Goal: Use online tool/utility: Utilize a website feature to perform a specific function

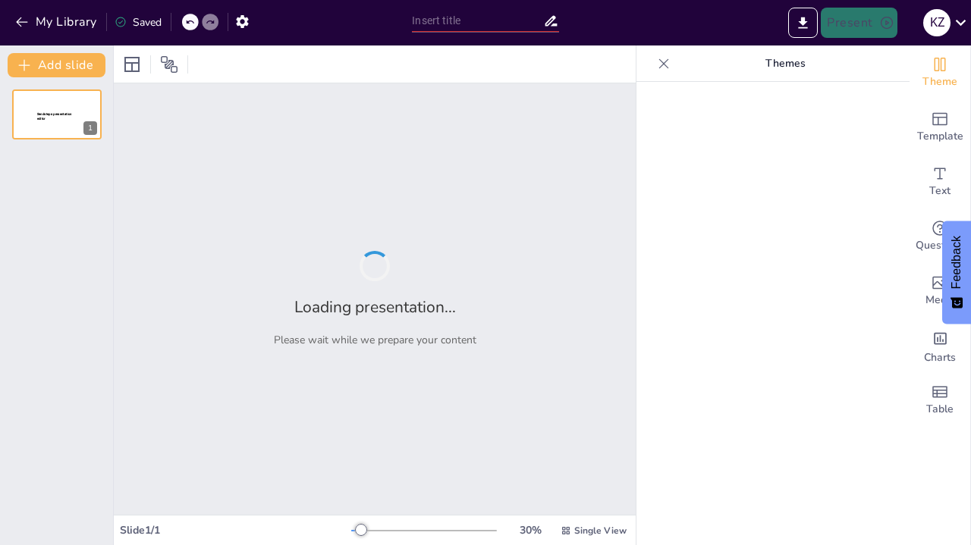
type input "Slope It Like It's Hot: Understanding Linear Functions"
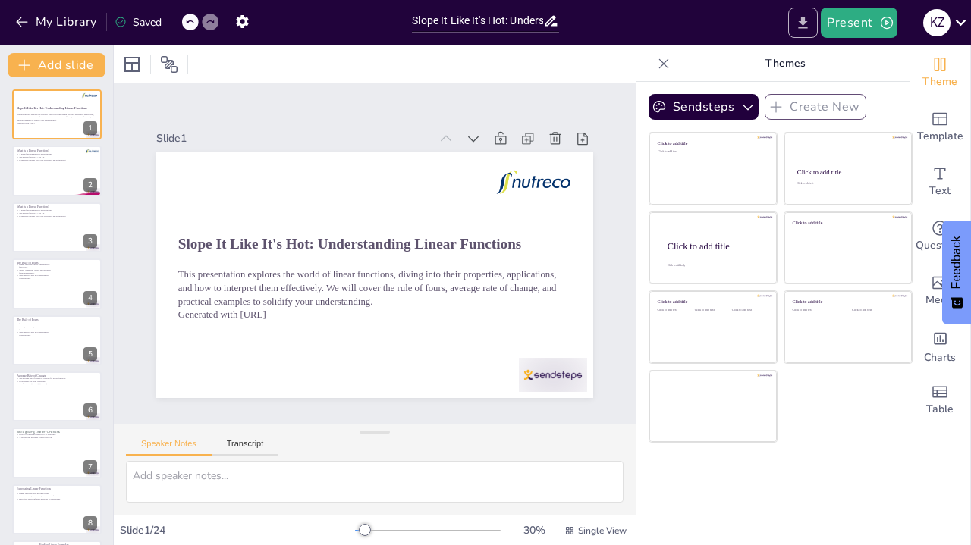
click at [800, 23] on icon "Export to PowerPoint" at bounding box center [803, 23] width 16 height 16
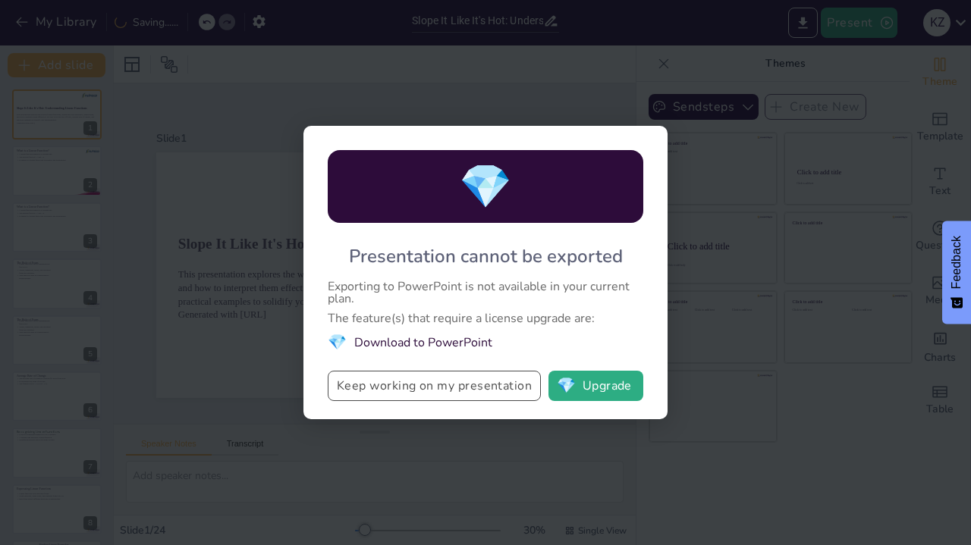
click at [378, 387] on button "Keep working on my presentation" at bounding box center [434, 386] width 213 height 30
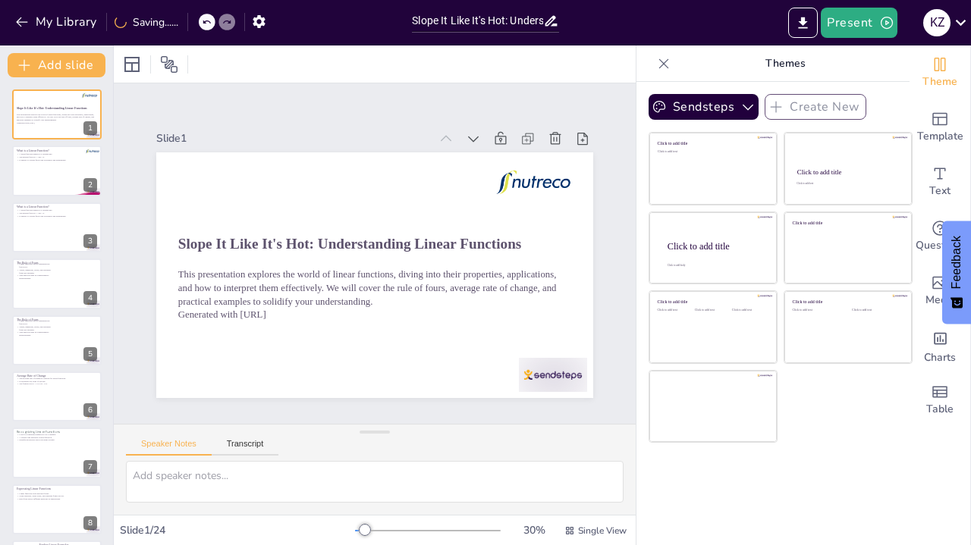
checkbox input "true"
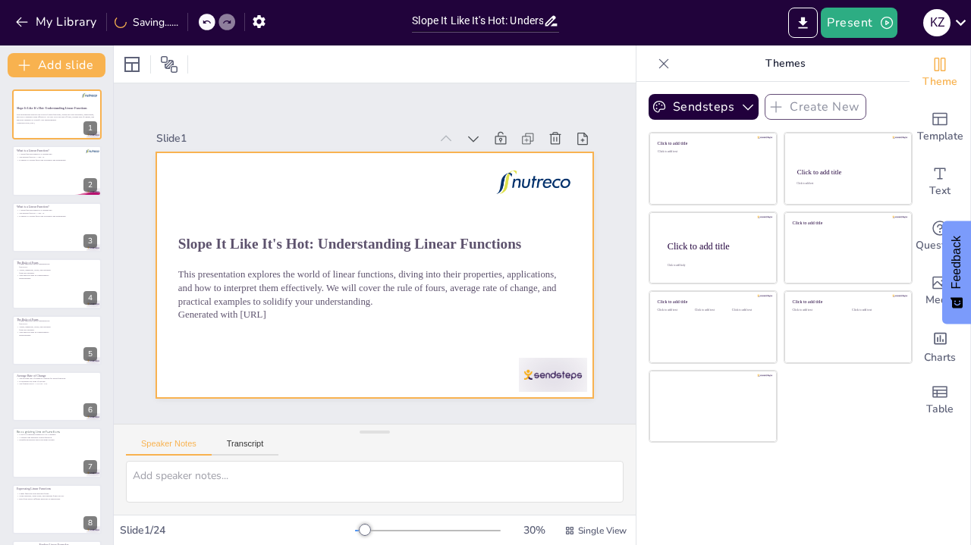
checkbox input "true"
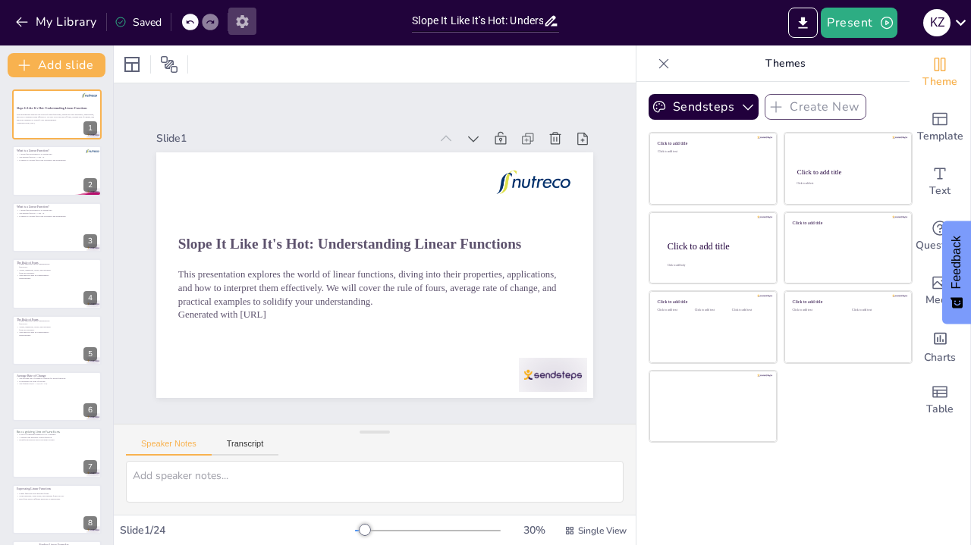
click at [249, 25] on icon "button" at bounding box center [242, 22] width 16 height 16
click at [244, 23] on icon "button" at bounding box center [242, 22] width 16 height 16
click at [941, 31] on div "K Z" at bounding box center [936, 22] width 27 height 27
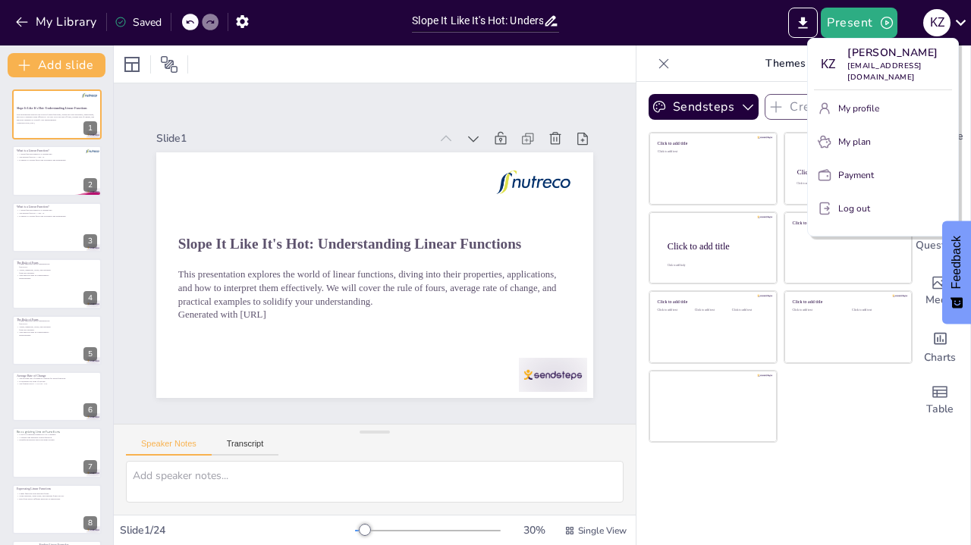
click at [947, 24] on div at bounding box center [485, 272] width 971 height 545
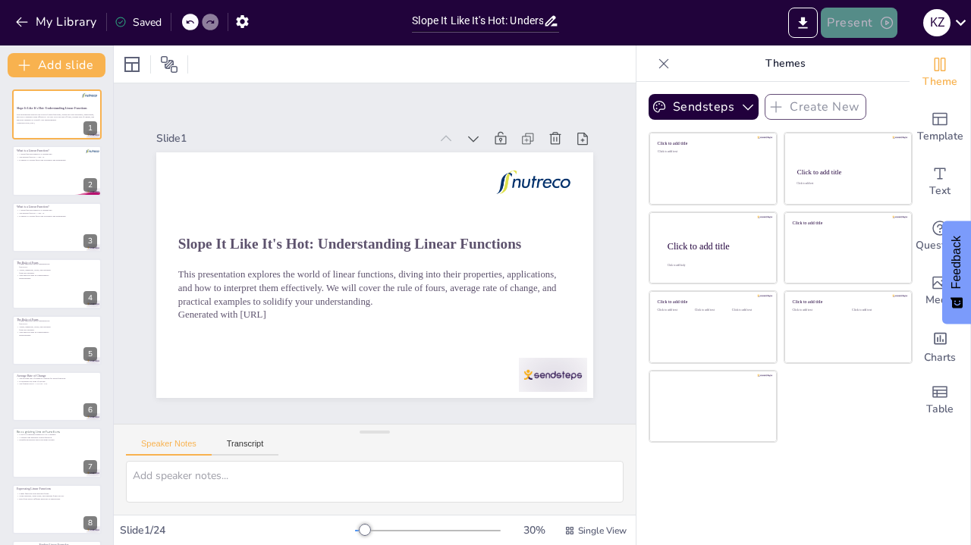
click at [869, 20] on button "Present" at bounding box center [858, 23] width 76 height 30
